Goal: Find specific page/section: Find specific page/section

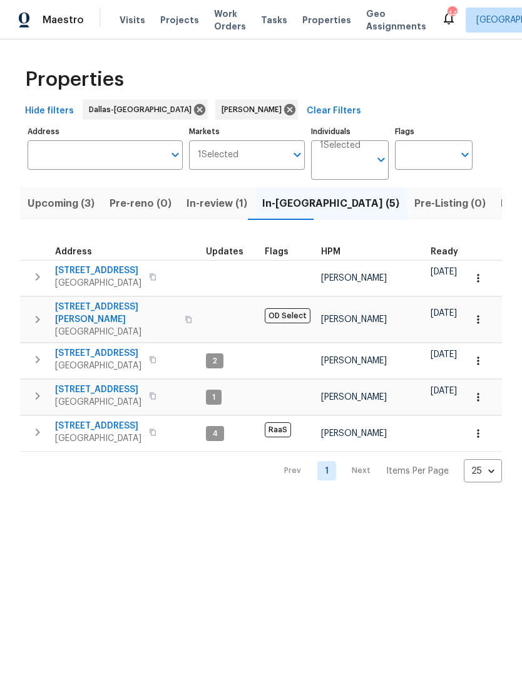
click at [48, 207] on span "Upcoming (3)" at bounding box center [61, 204] width 67 height 18
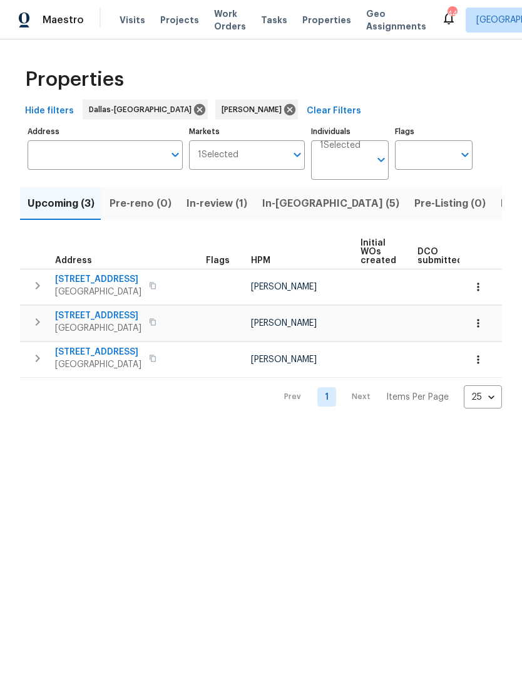
click at [294, 207] on span "In-[GEOGRAPHIC_DATA] (5)" at bounding box center [330, 204] width 137 height 18
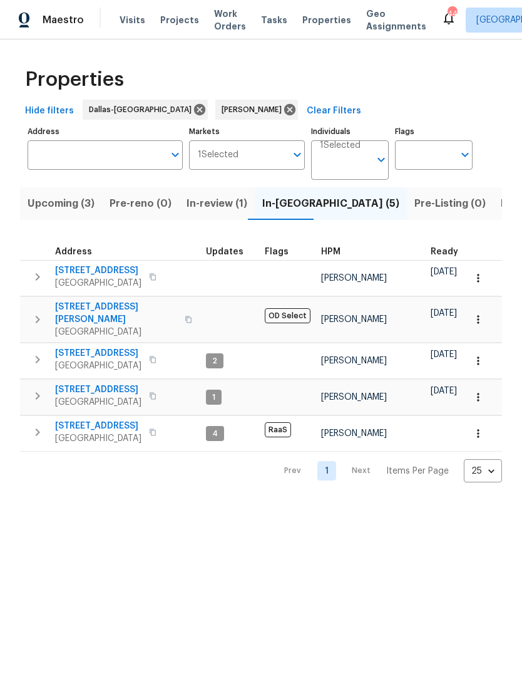
click at [501, 206] on span "Listed (8)" at bounding box center [525, 204] width 48 height 18
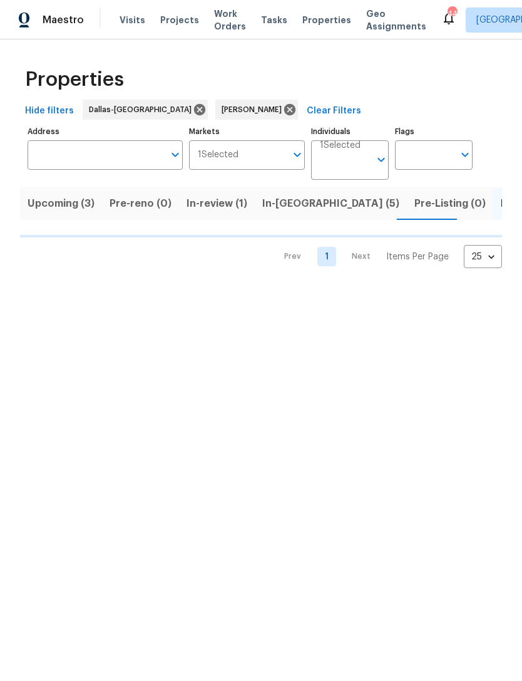
click at [501, 206] on span "Listed (8)" at bounding box center [525, 204] width 48 height 18
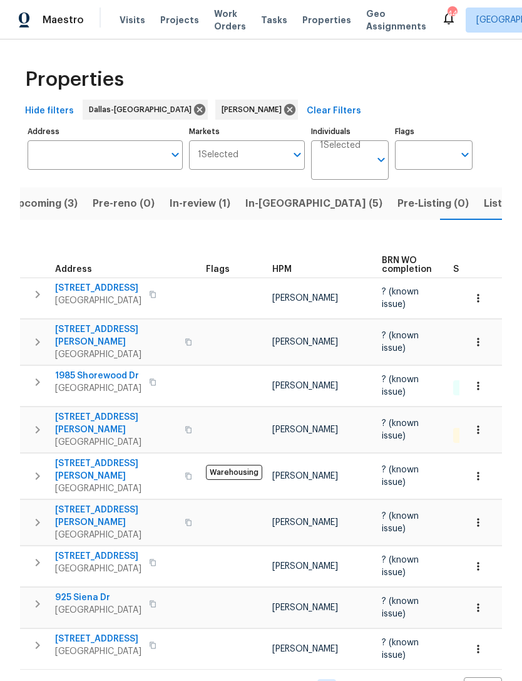
click at [46, 195] on span "Upcoming (3)" at bounding box center [44, 204] width 67 height 18
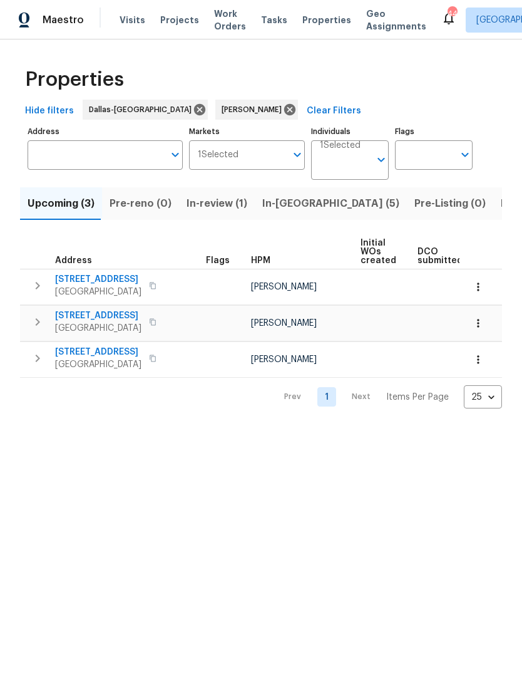
click at [288, 213] on button "In-[GEOGRAPHIC_DATA] (5)" at bounding box center [331, 203] width 152 height 33
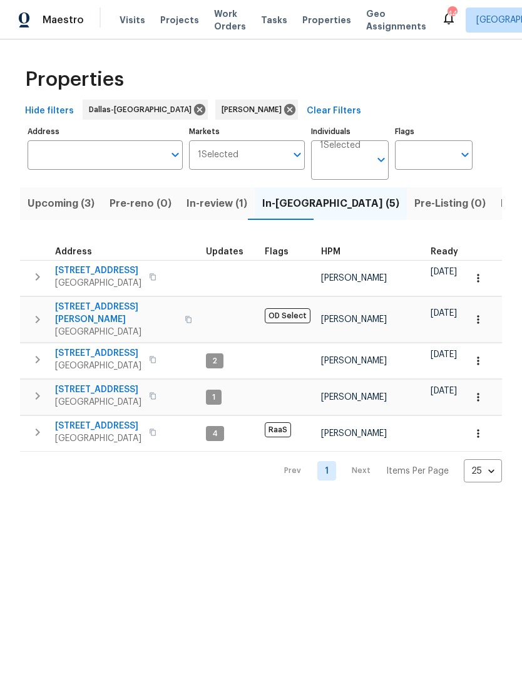
click at [501, 206] on span "Listed (8)" at bounding box center [525, 204] width 48 height 18
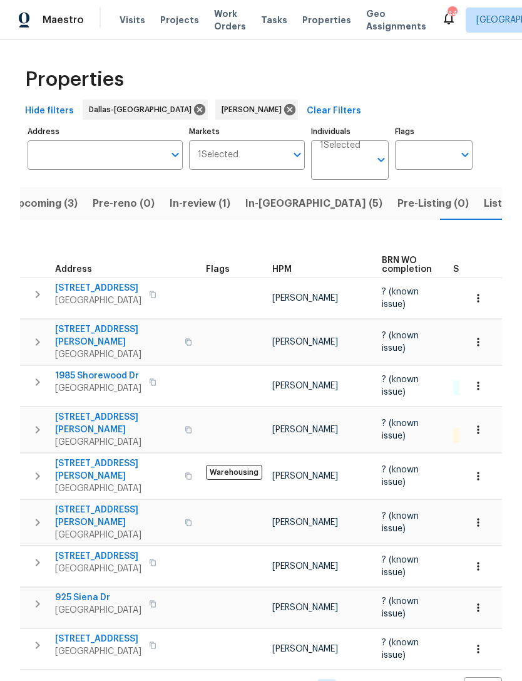
scroll to position [25, 0]
